Goal: Information Seeking & Learning: Learn about a topic

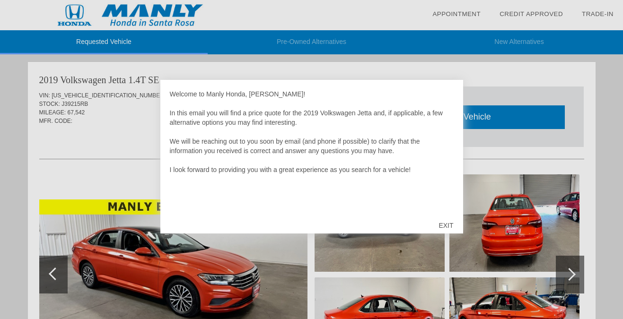
click at [449, 225] on div "EXIT" at bounding box center [446, 226] width 34 height 28
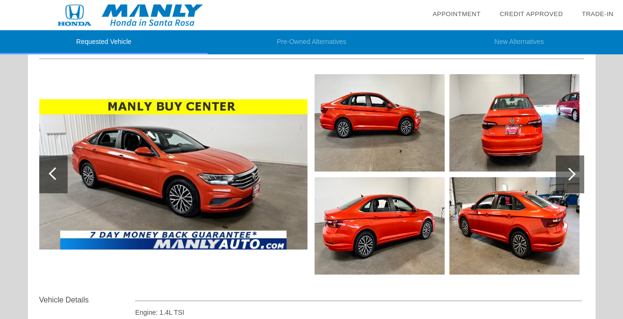
scroll to position [103, 0]
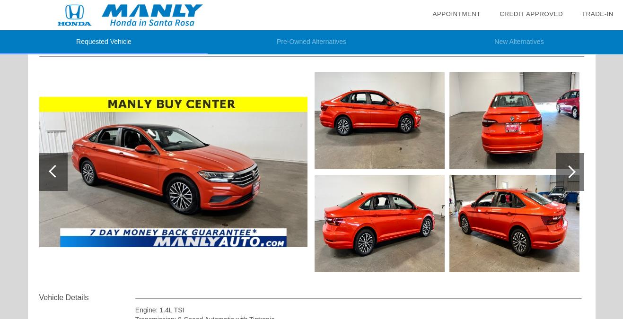
click at [574, 170] on div at bounding box center [570, 172] width 28 height 38
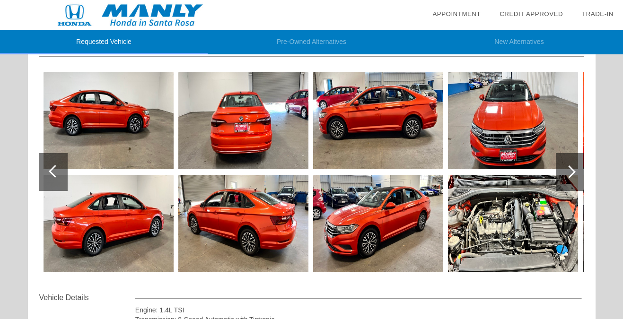
click at [574, 170] on div at bounding box center [570, 172] width 28 height 38
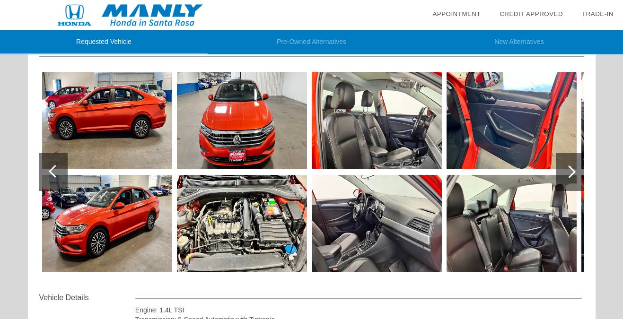
click at [574, 170] on div at bounding box center [570, 172] width 28 height 38
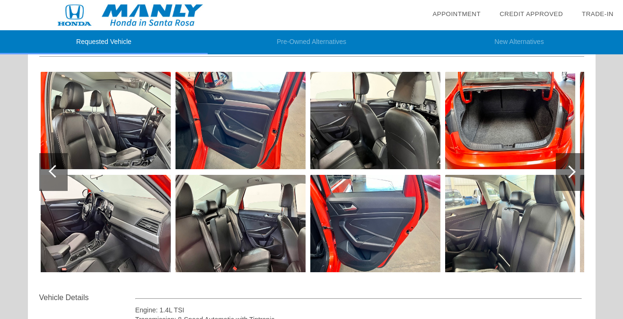
click at [574, 170] on div at bounding box center [570, 172] width 28 height 38
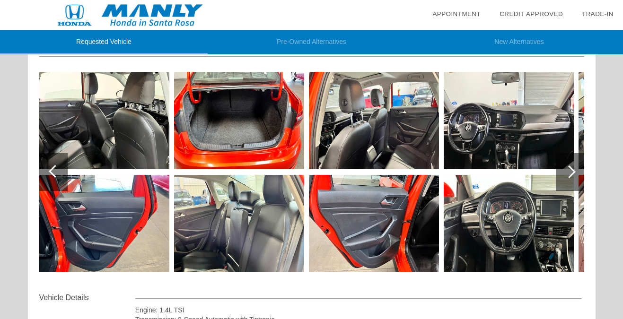
click at [574, 170] on div at bounding box center [570, 172] width 28 height 38
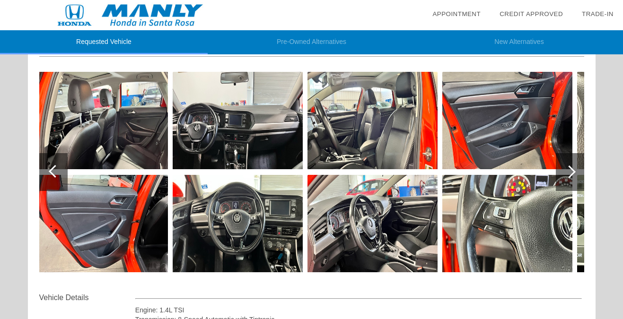
click at [574, 170] on div at bounding box center [570, 172] width 28 height 38
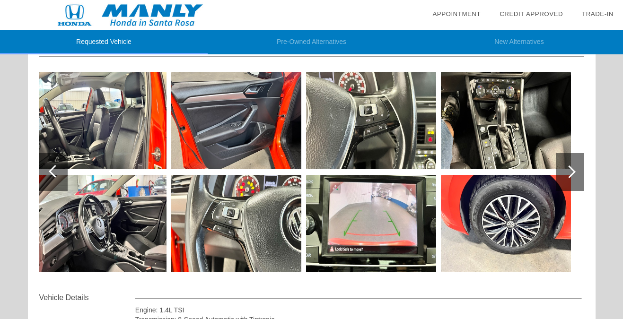
click at [574, 170] on div at bounding box center [570, 172] width 28 height 38
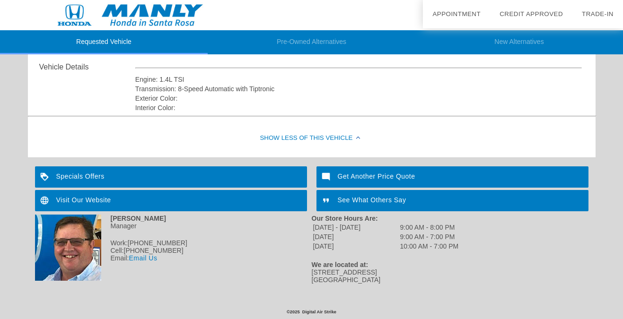
scroll to position [334, 0]
click at [244, 180] on div "Specials Offers" at bounding box center [171, 177] width 272 height 21
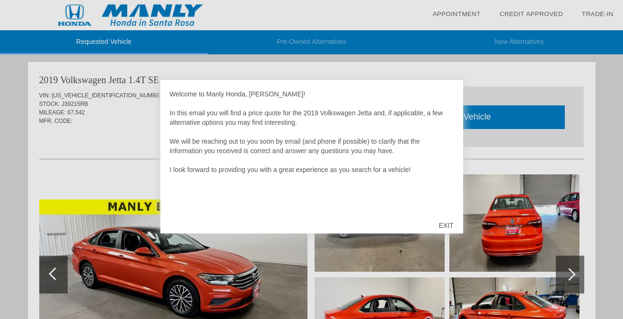
click at [444, 224] on div "EXIT" at bounding box center [446, 226] width 34 height 28
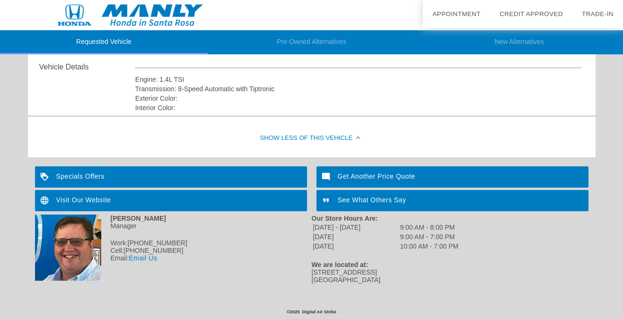
scroll to position [334, 0]
click at [96, 201] on div "Visit Our Website" at bounding box center [171, 200] width 272 height 21
